Goal: Transaction & Acquisition: Download file/media

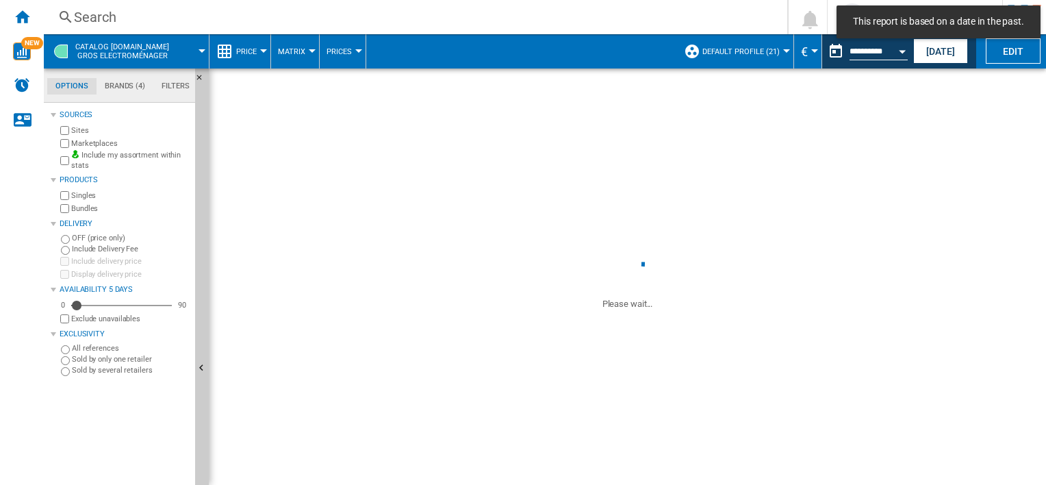
click at [236, 49] on span "Price" at bounding box center [246, 51] width 21 height 9
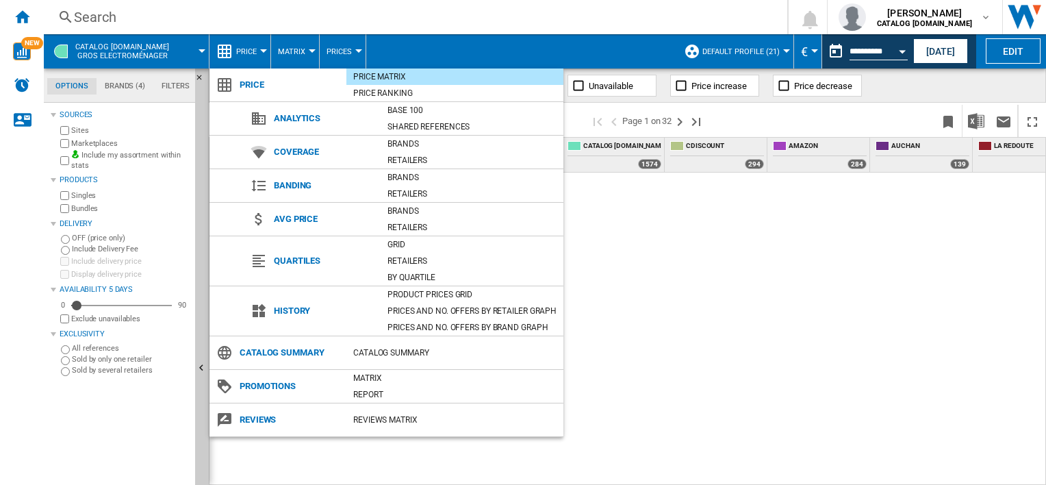
click at [22, 19] on md-backdrop at bounding box center [523, 242] width 1046 height 485
click at [22, 19] on ng-md-icon "Home" at bounding box center [22, 16] width 16 height 16
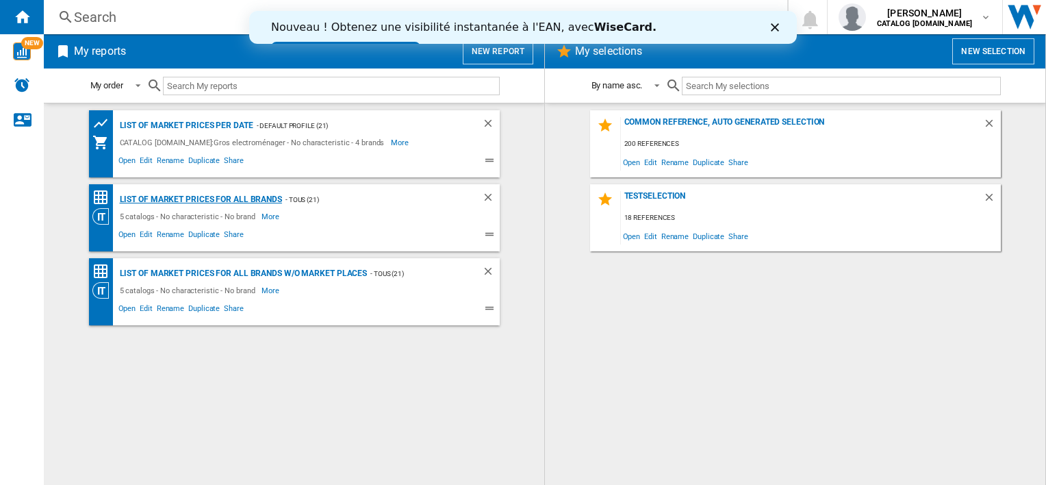
click at [222, 199] on div "List of market prices for all brands" at bounding box center [199, 199] width 166 height 17
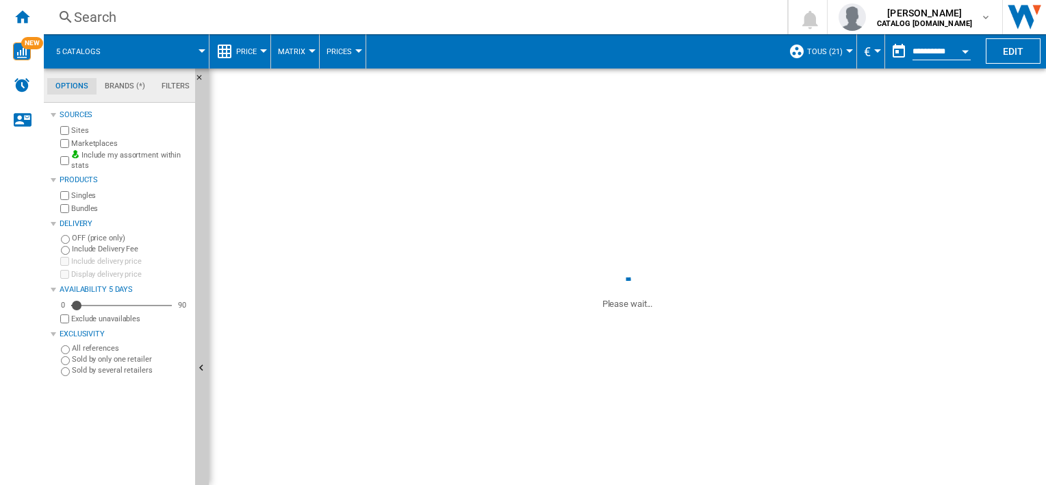
click at [263, 51] on div at bounding box center [263, 50] width 7 height 3
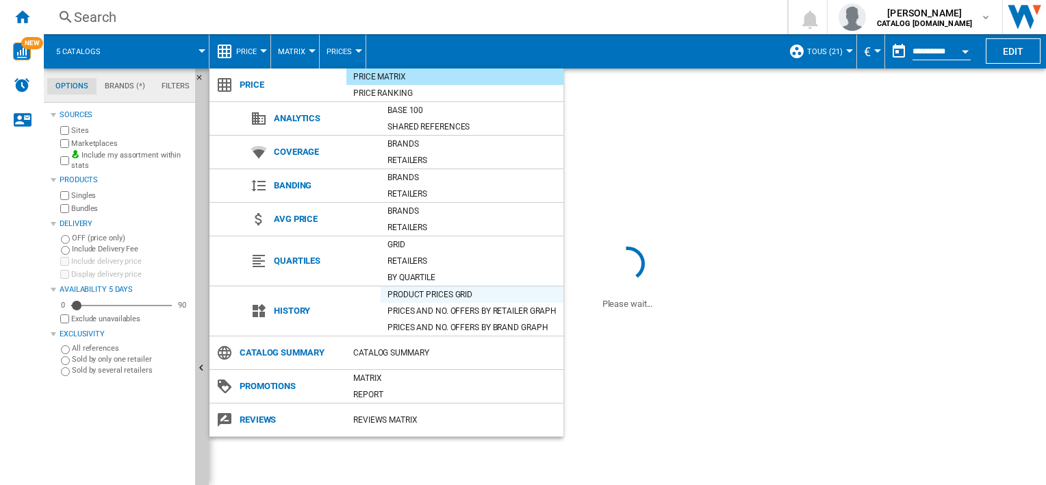
click at [431, 292] on div "Product prices grid" at bounding box center [472, 294] width 183 height 14
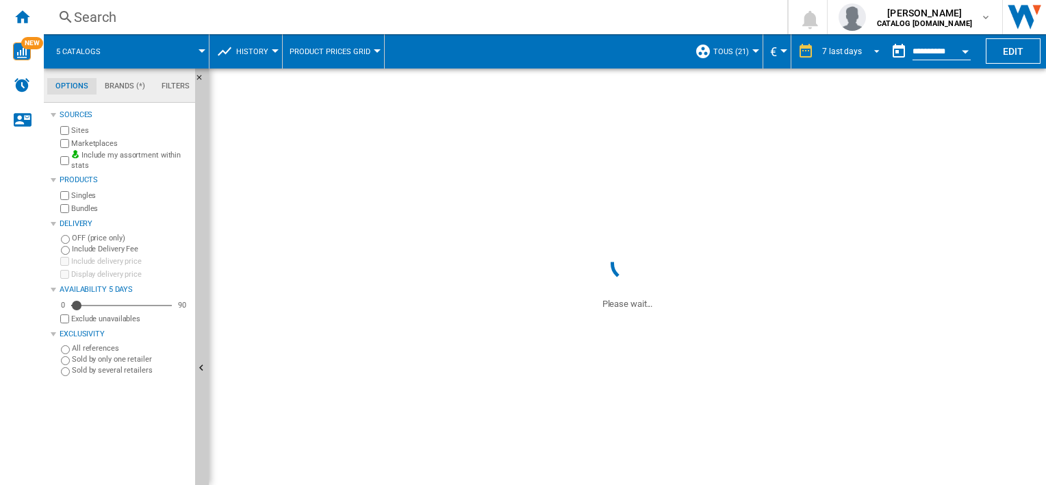
click at [869, 49] on span "REPORTS.WIZARD.STEPS.REPORT.STEPS.REPORT_OPTIONS.PERIOD: 7 last days" at bounding box center [872, 50] width 16 height 12
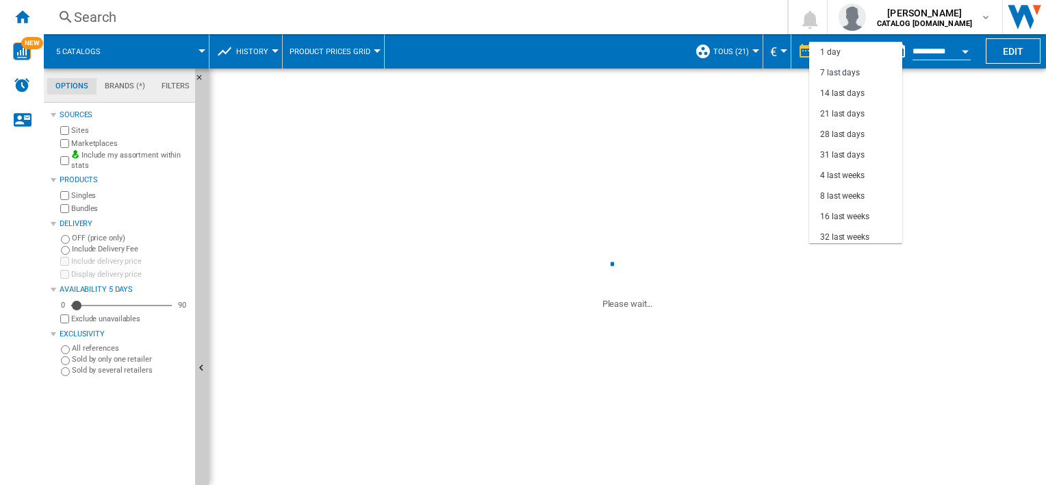
scroll to position [20, 0]
click at [846, 92] on div "21 last days" at bounding box center [842, 94] width 44 height 12
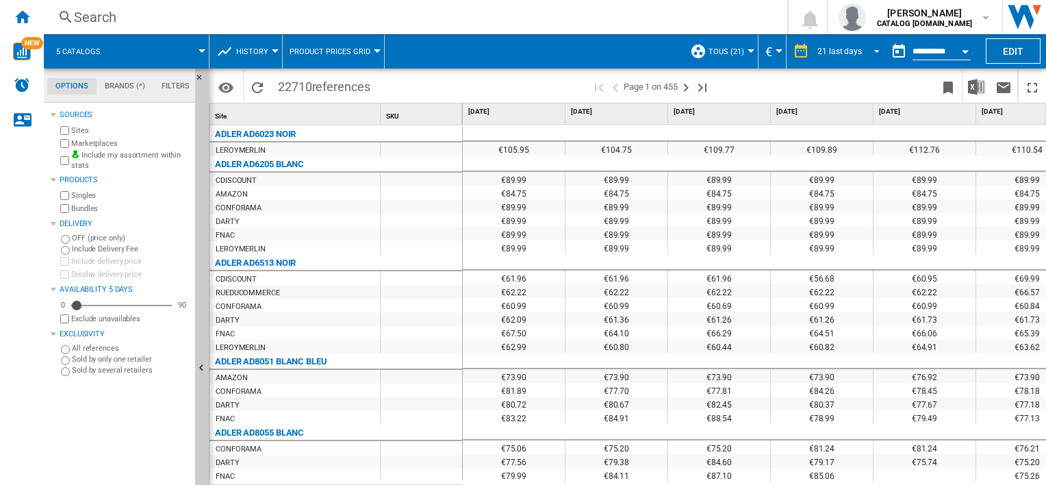
click at [871, 49] on span "REPORTS.WIZARD.STEPS.REPORT.STEPS.REPORT_OPTIONS.PERIOD: 21 last days" at bounding box center [872, 50] width 16 height 12
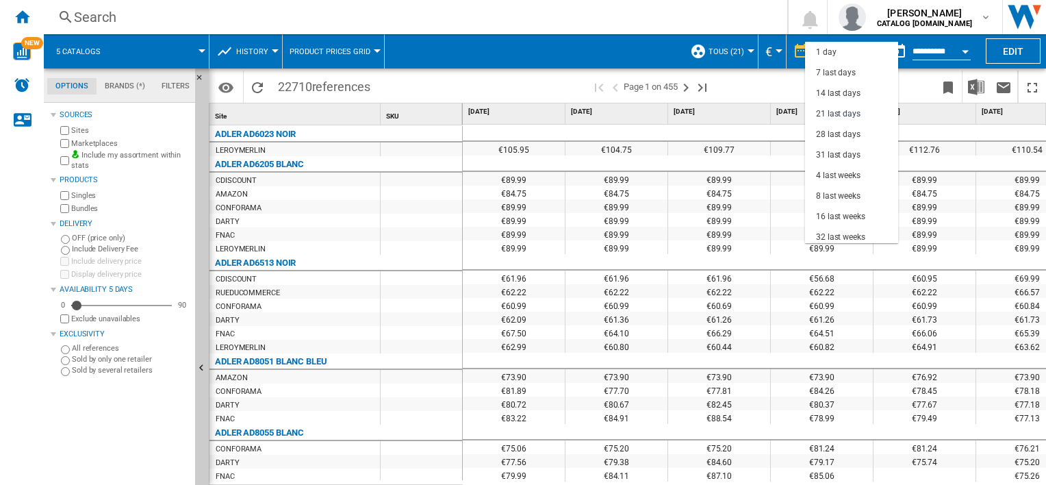
scroll to position [61, 0]
click at [682, 25] on md-backdrop at bounding box center [523, 242] width 1046 height 485
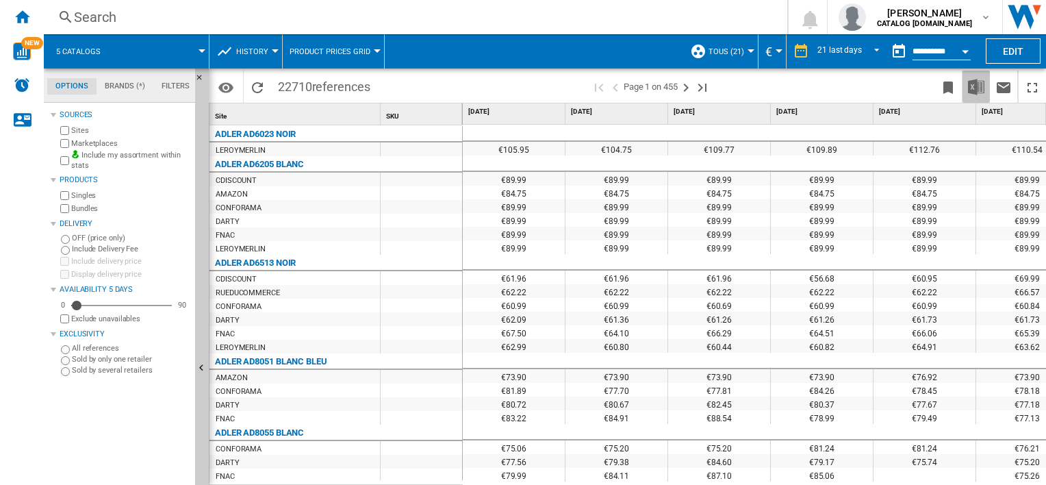
click at [979, 88] on img "Download in Excel" at bounding box center [976, 87] width 16 height 16
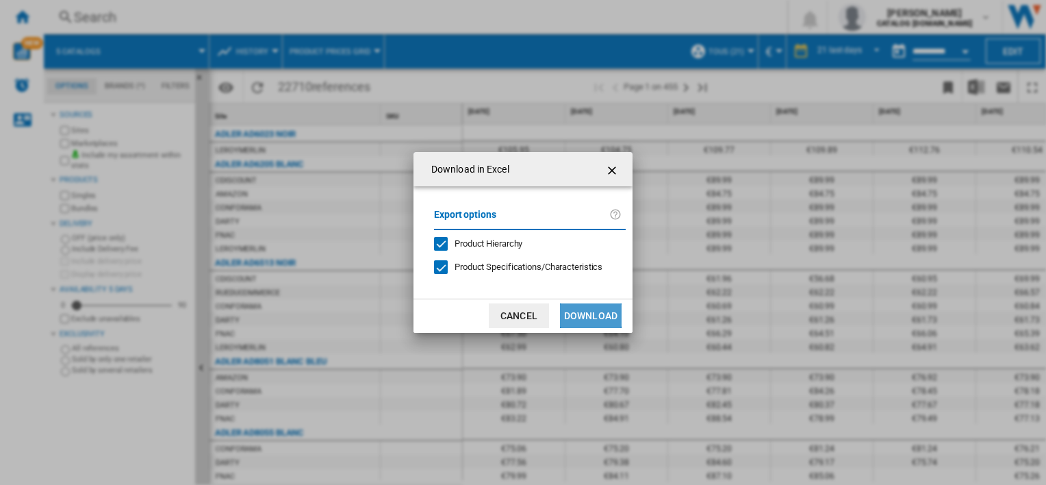
click at [589, 313] on button "Download" at bounding box center [591, 315] width 62 height 25
